Goal: Task Accomplishment & Management: Use online tool/utility

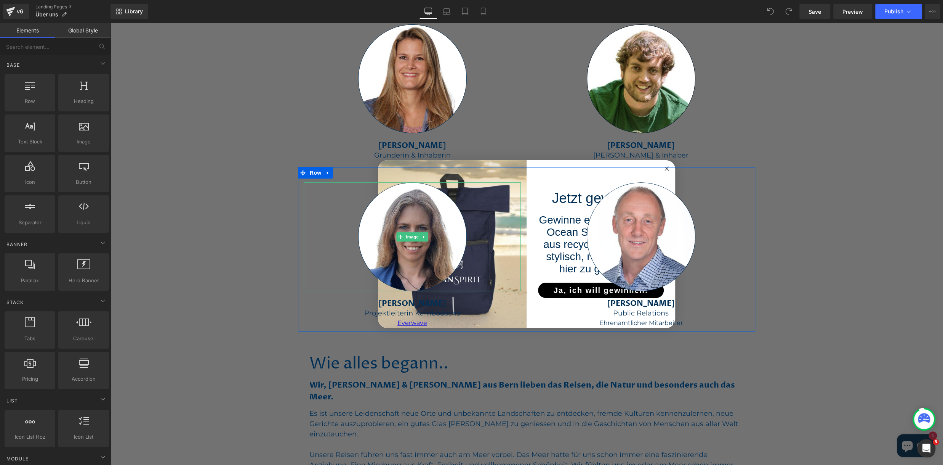
scroll to position [512, 0]
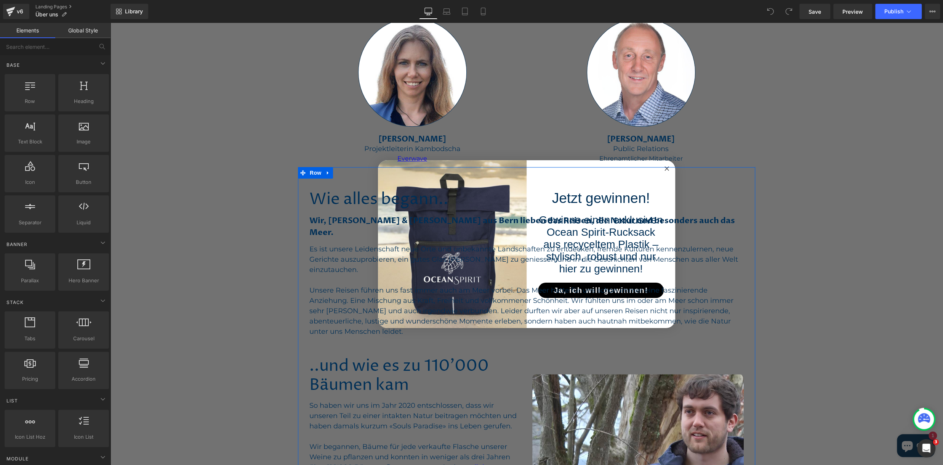
click at [668, 170] on div "Wie alles begann.. Heading Wir, Sara & Mike aus Bern lieben das Reisen, die Nat…" at bounding box center [526, 370] width 457 height 406
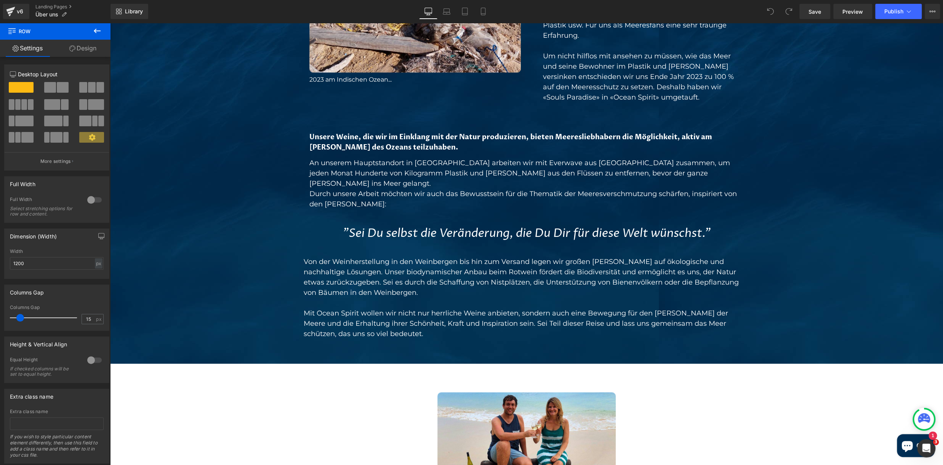
scroll to position [1153, 0]
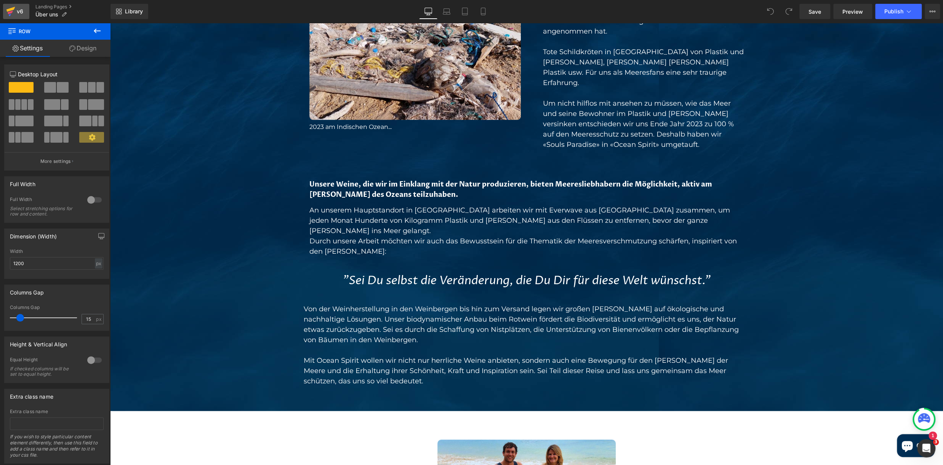
click at [14, 12] on icon at bounding box center [10, 11] width 9 height 19
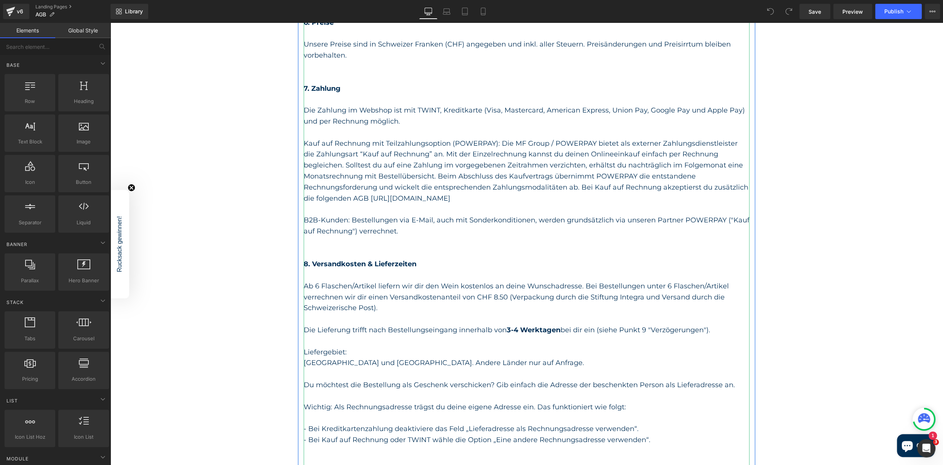
scroll to position [598, 0]
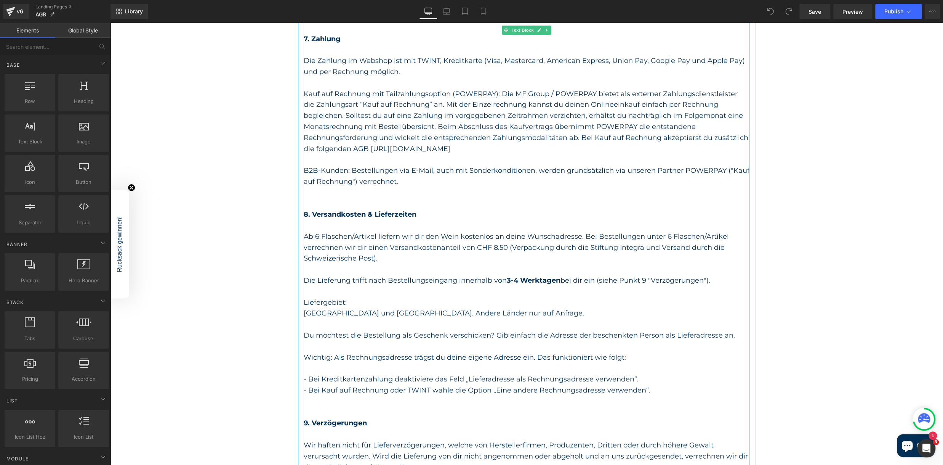
click at [511, 279] on strong "3-4 Werktagen" at bounding box center [534, 280] width 54 height 8
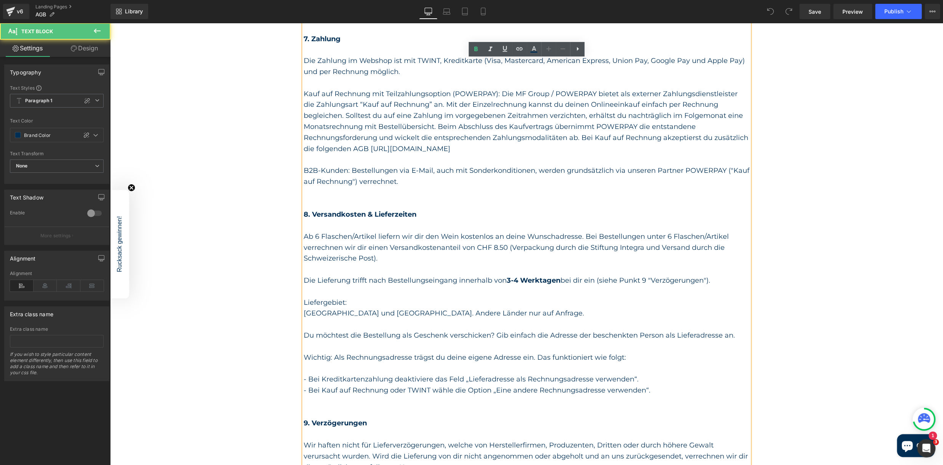
click at [510, 279] on strong "3-4 Werktagen" at bounding box center [534, 280] width 54 height 8
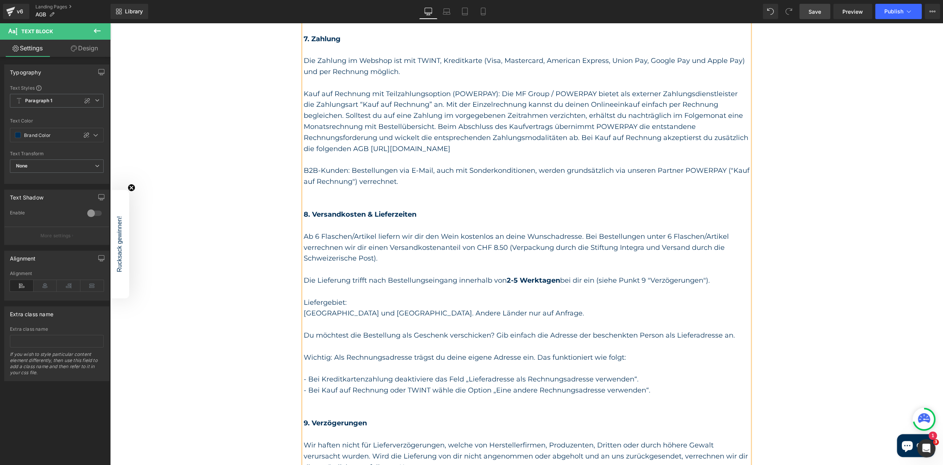
click at [815, 13] on span "Save" at bounding box center [815, 12] width 13 height 8
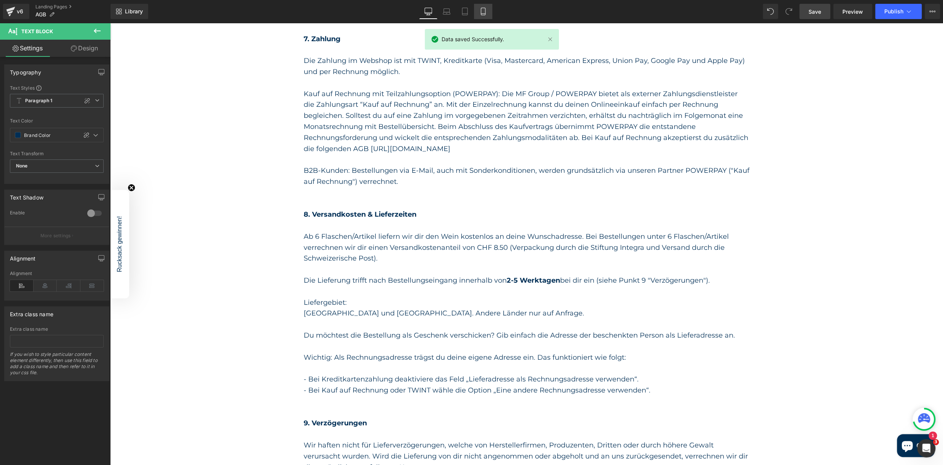
click at [484, 12] on icon at bounding box center [483, 12] width 8 height 8
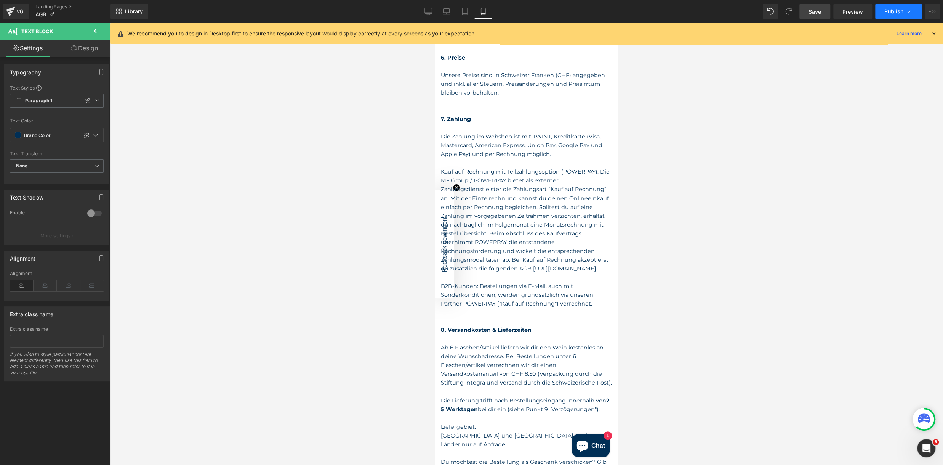
click at [896, 11] on span "Publish" at bounding box center [894, 11] width 19 height 6
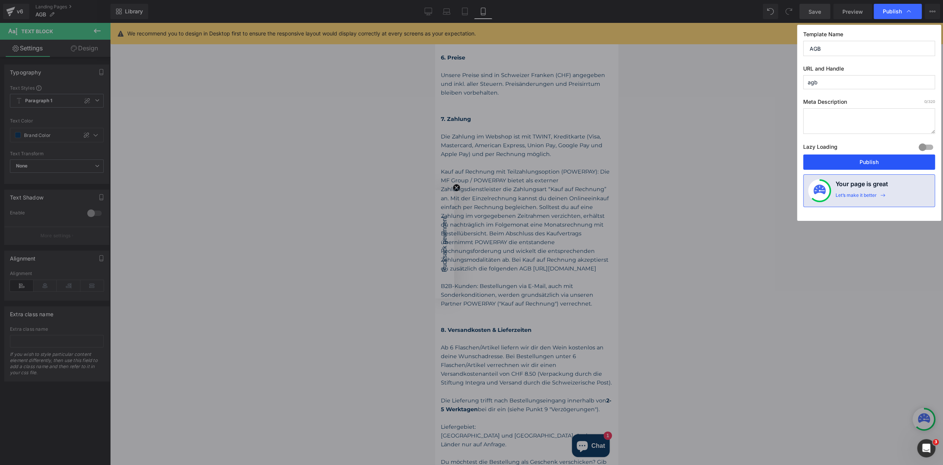
click at [874, 162] on button "Publish" at bounding box center [869, 161] width 132 height 15
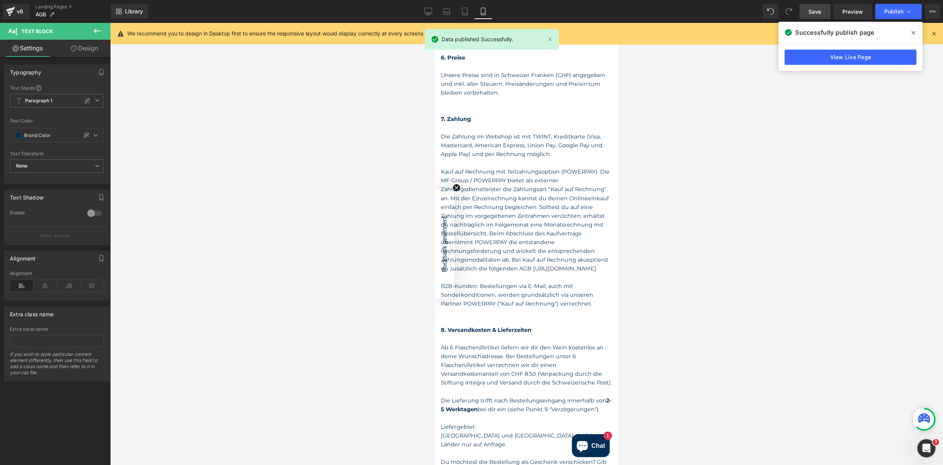
click at [916, 33] on span at bounding box center [913, 33] width 12 height 12
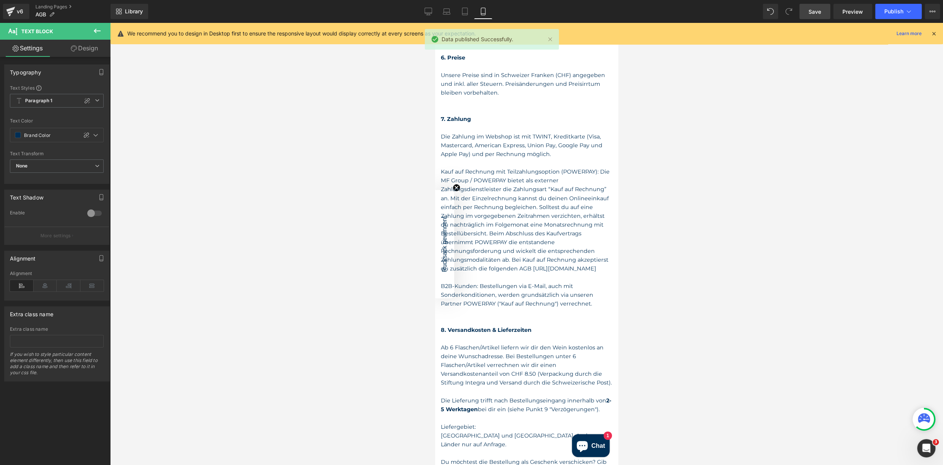
click at [934, 32] on icon at bounding box center [934, 33] width 7 height 7
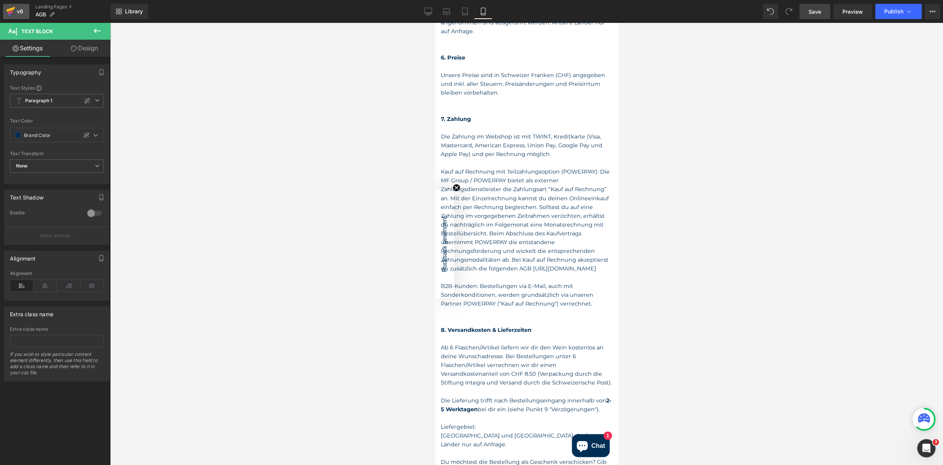
click at [12, 11] on icon at bounding box center [10, 12] width 5 height 3
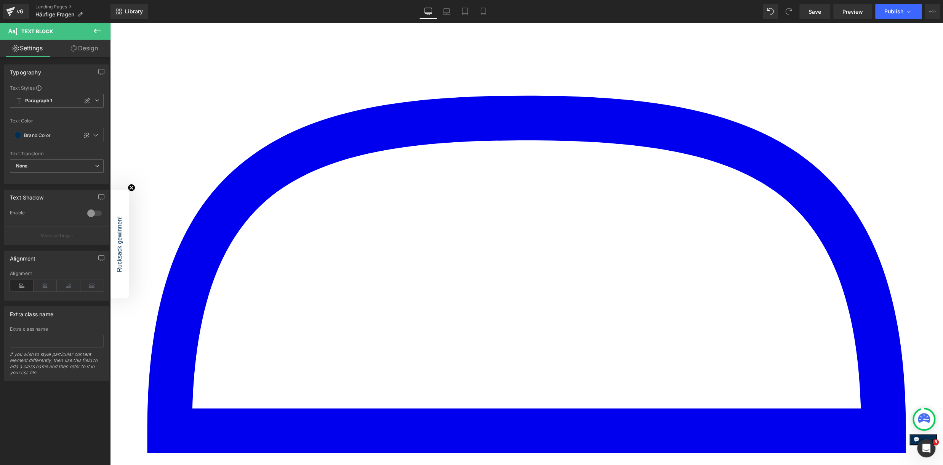
scroll to position [427, 0]
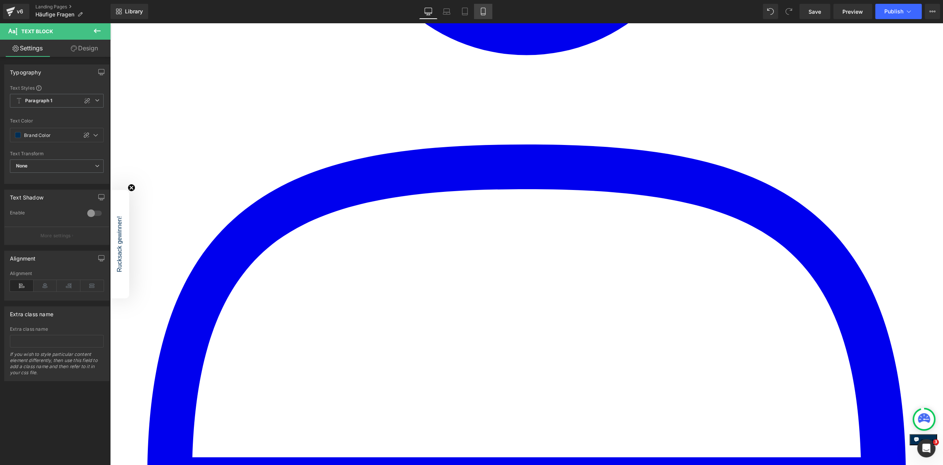
click at [481, 13] on icon at bounding box center [483, 12] width 8 height 8
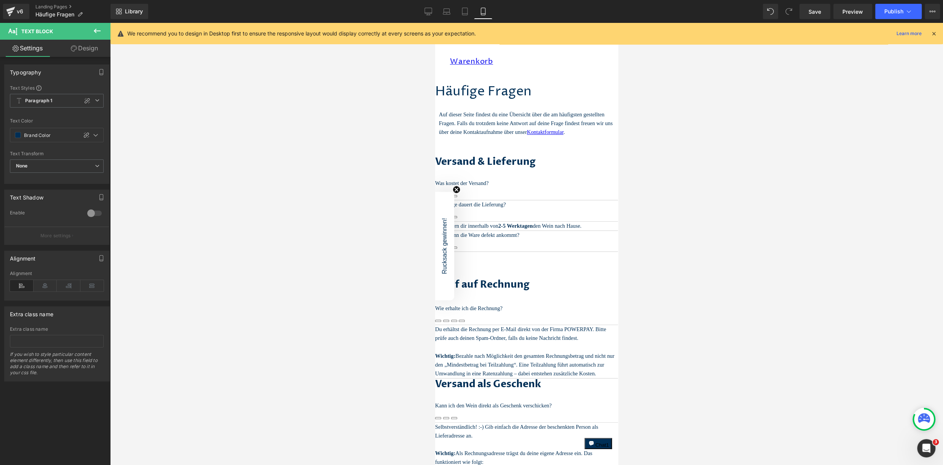
scroll to position [67, 0]
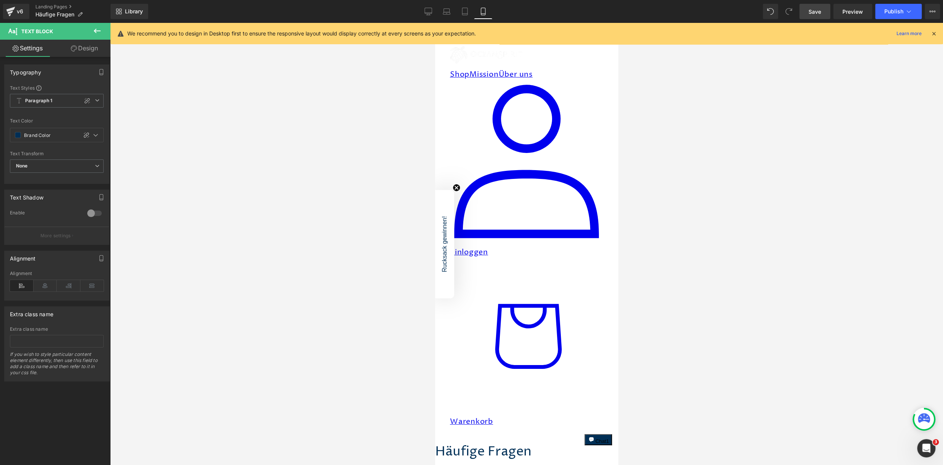
click at [809, 16] on link "Save" at bounding box center [815, 11] width 31 height 15
click at [891, 12] on span "Publish" at bounding box center [894, 11] width 19 height 6
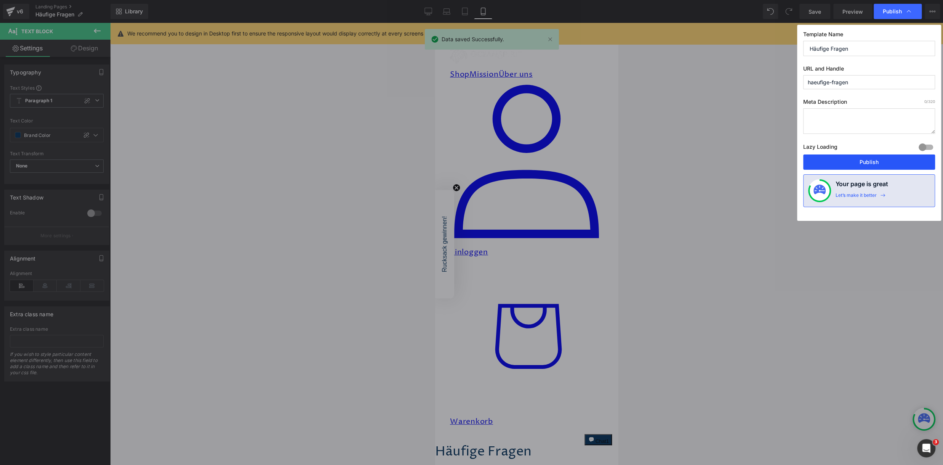
click at [845, 158] on button "Publish" at bounding box center [869, 161] width 132 height 15
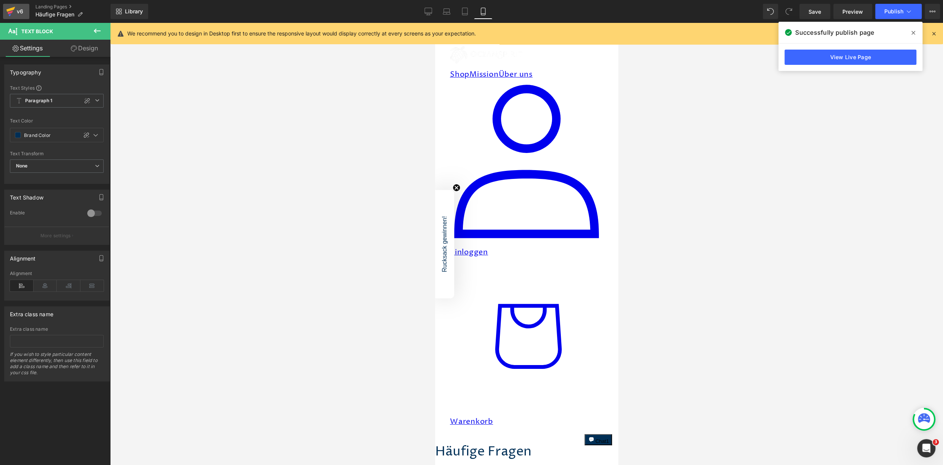
click at [8, 12] on icon at bounding box center [10, 11] width 9 height 19
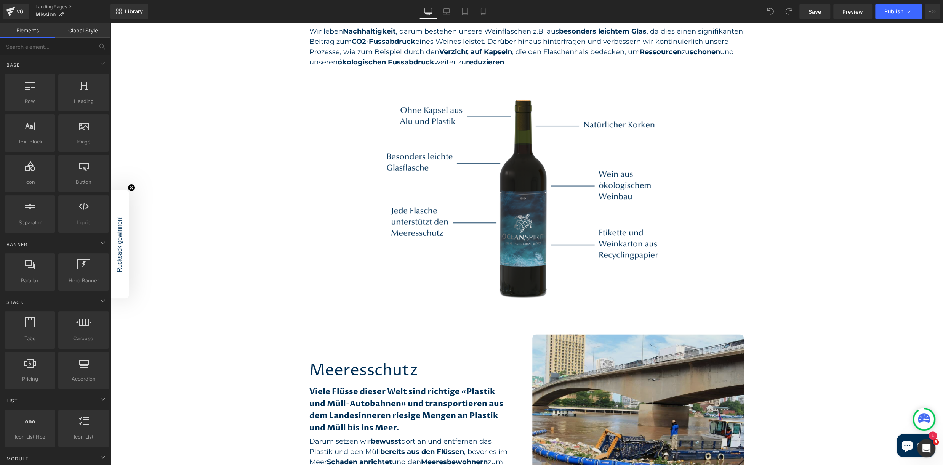
scroll to position [512, 0]
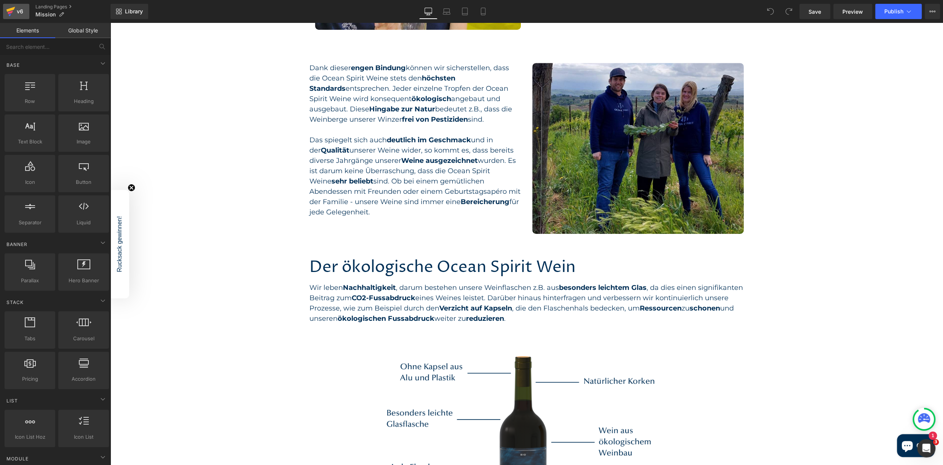
click at [12, 9] on icon at bounding box center [10, 9] width 9 height 5
